Goal: Navigation & Orientation: Understand site structure

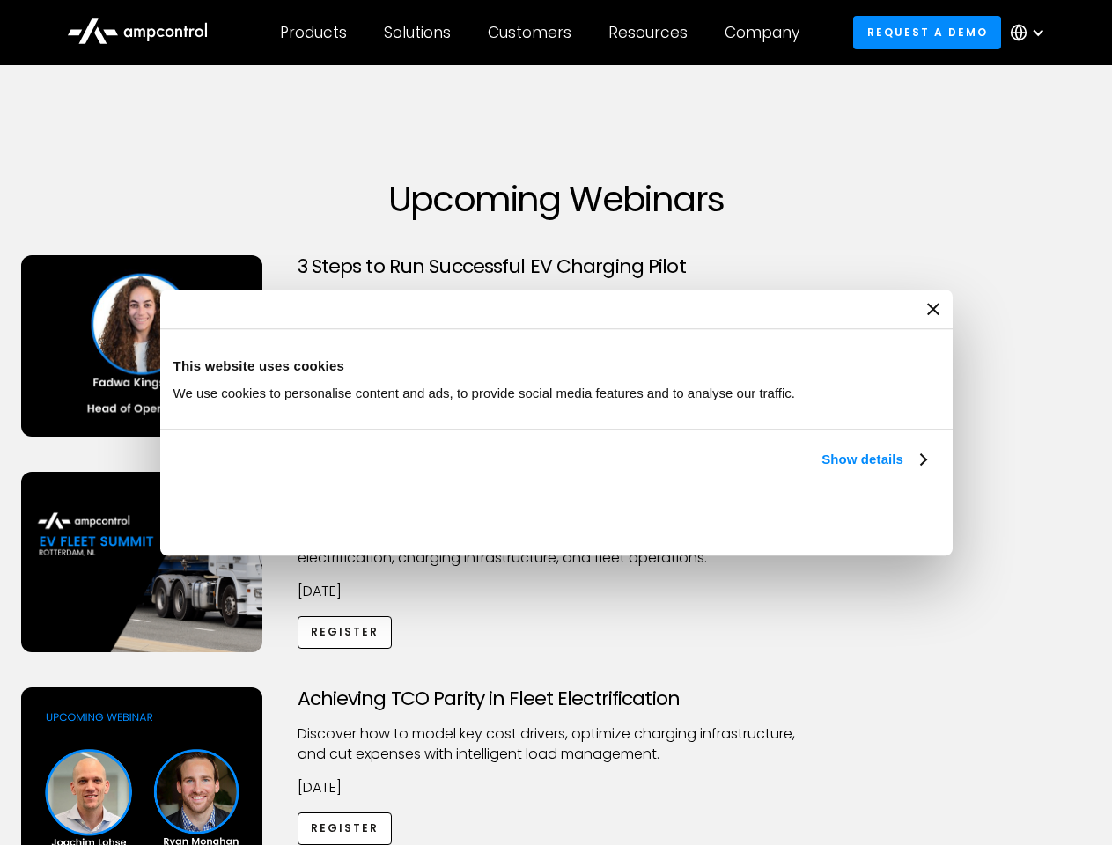
click at [821, 470] on link "Show details" at bounding box center [873, 459] width 104 height 21
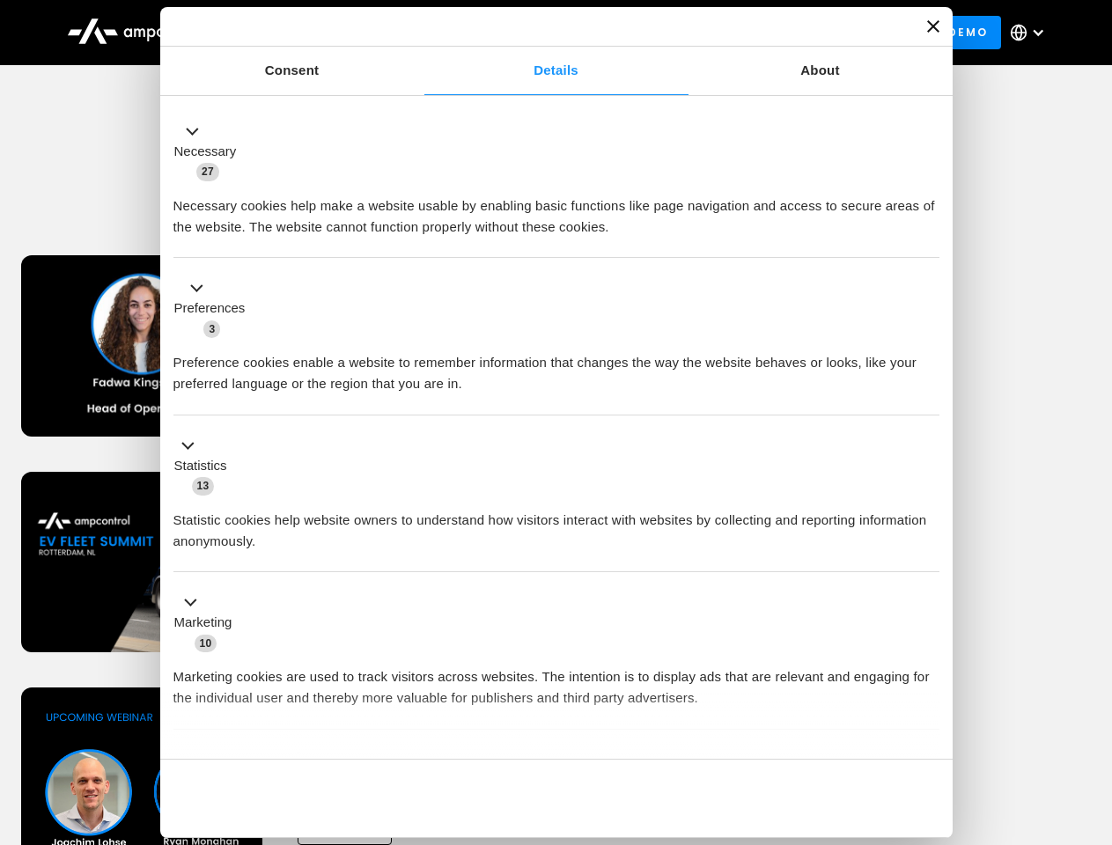
click at [928, 238] on div "Necessary cookies help make a website usable by enabling basic functions like p…" at bounding box center [556, 209] width 766 height 55
click at [1092, 709] on div "Achieving TCO Parity in Fleet Electrification Discover how to model key cost dr…" at bounding box center [556, 825] width 1105 height 276
click at [541, 33] on div "Customers" at bounding box center [530, 32] width 84 height 19
click at [312, 33] on div "Products" at bounding box center [313, 32] width 67 height 19
click at [418, 33] on div "Solutions" at bounding box center [417, 32] width 67 height 19
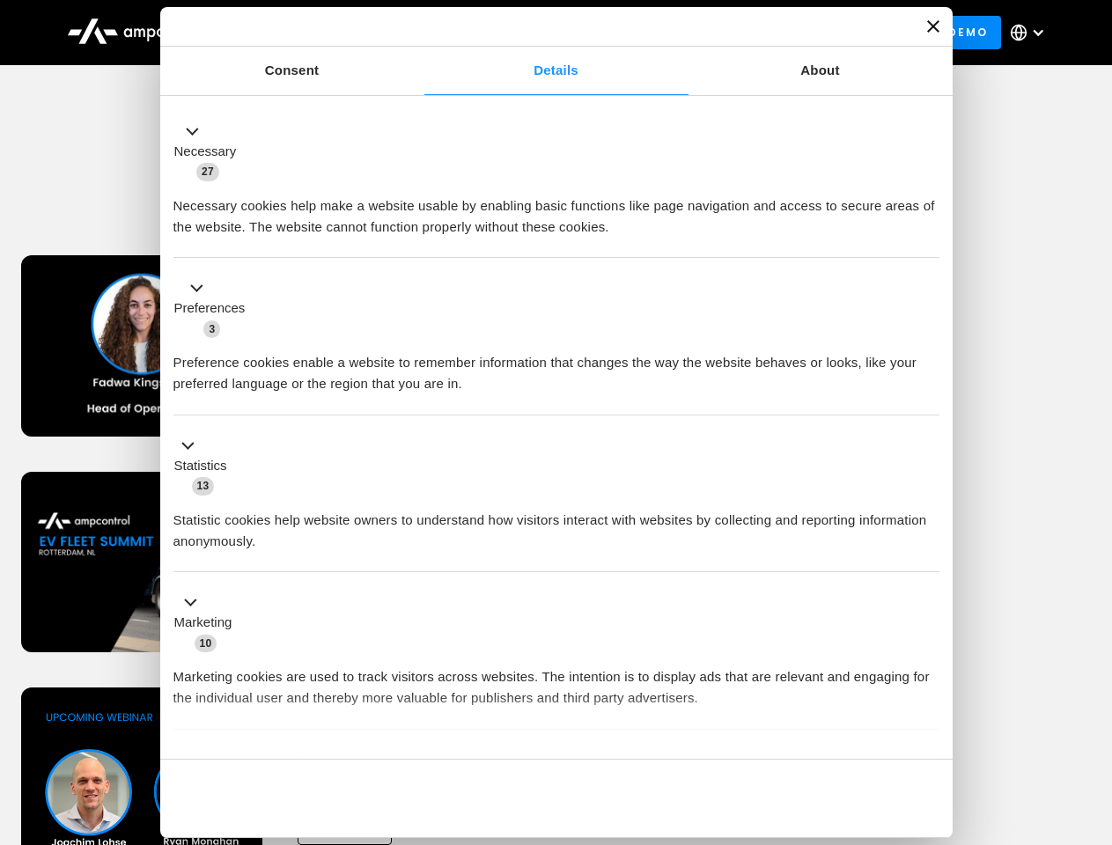
click at [533, 33] on div "Customers" at bounding box center [530, 32] width 84 height 19
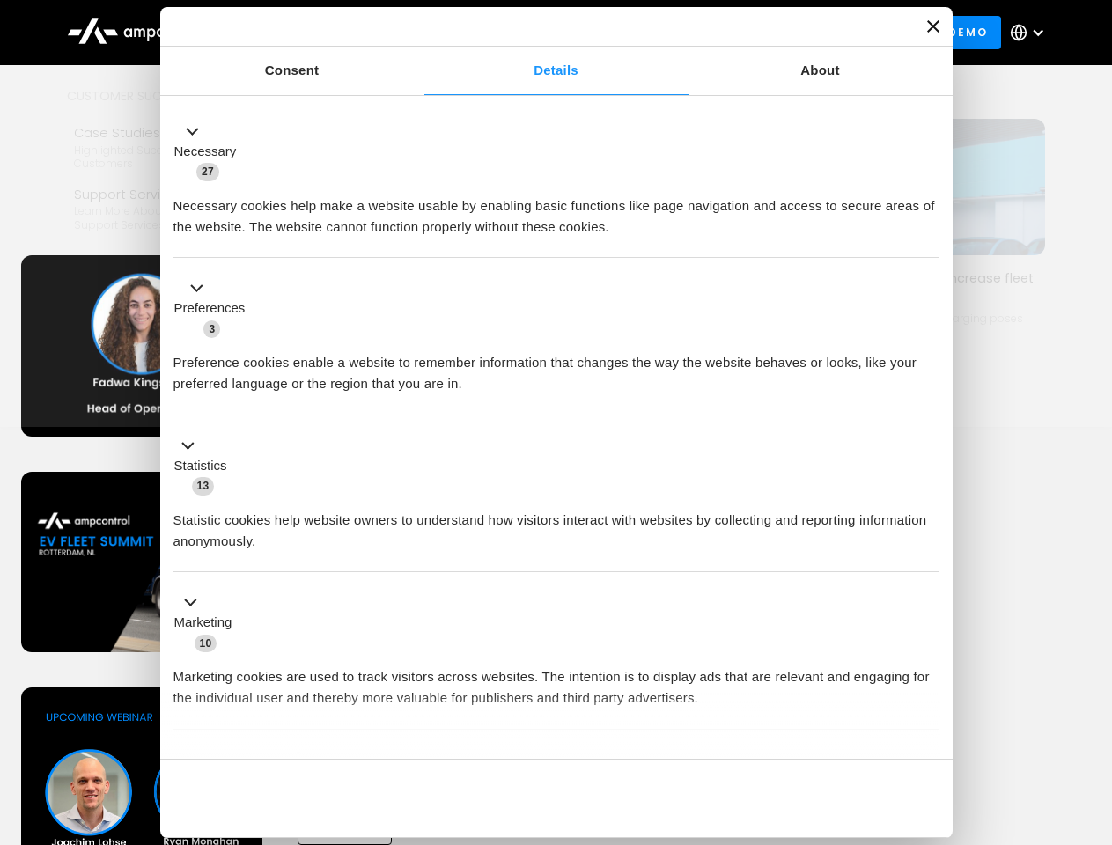
click at [651, 33] on div "Resources" at bounding box center [647, 32] width 79 height 19
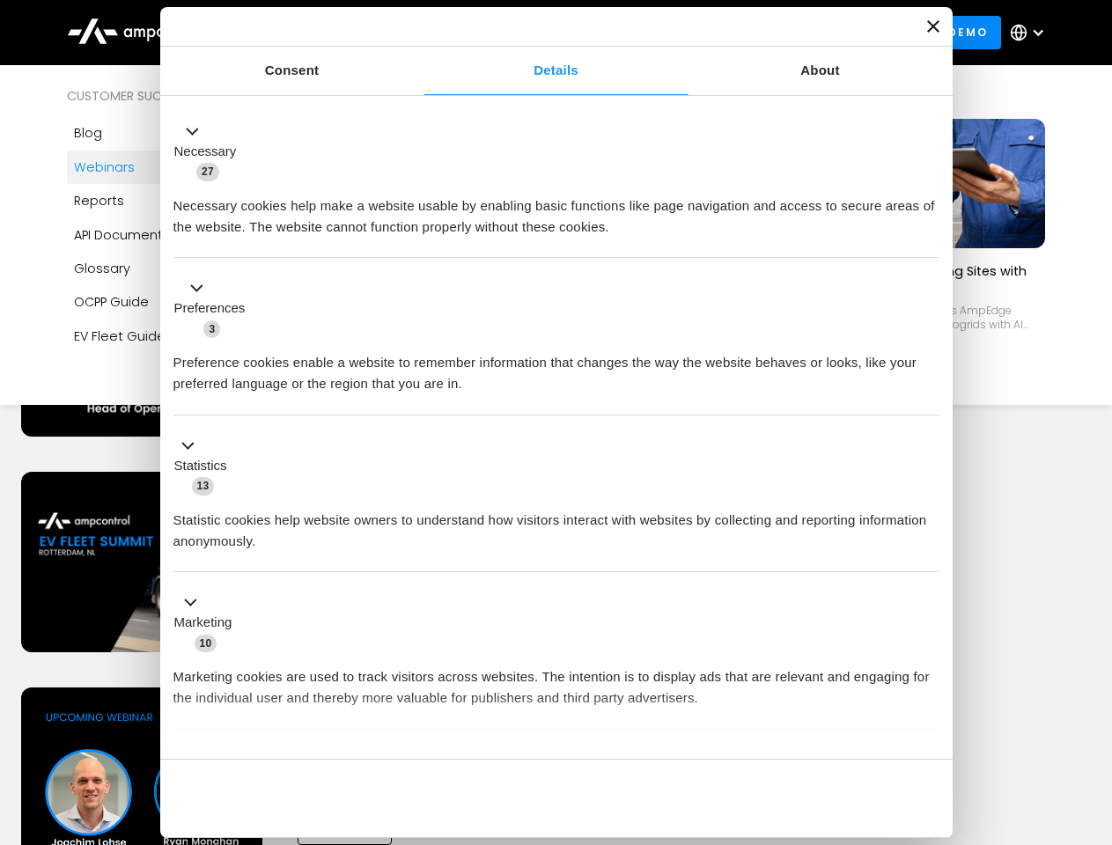
click at [768, 33] on div "Company" at bounding box center [761, 32] width 75 height 19
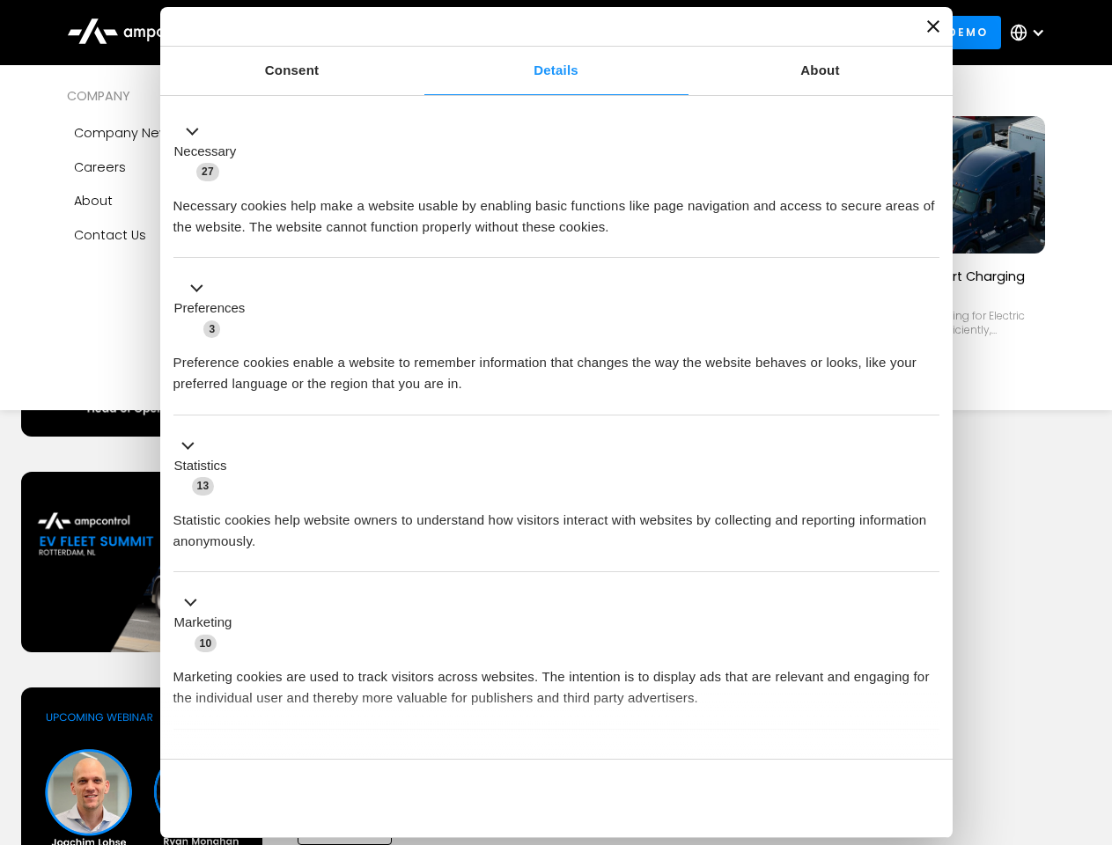
click at [1032, 33] on div at bounding box center [1038, 33] width 14 height 14
